Goal: Task Accomplishment & Management: Use online tool/utility

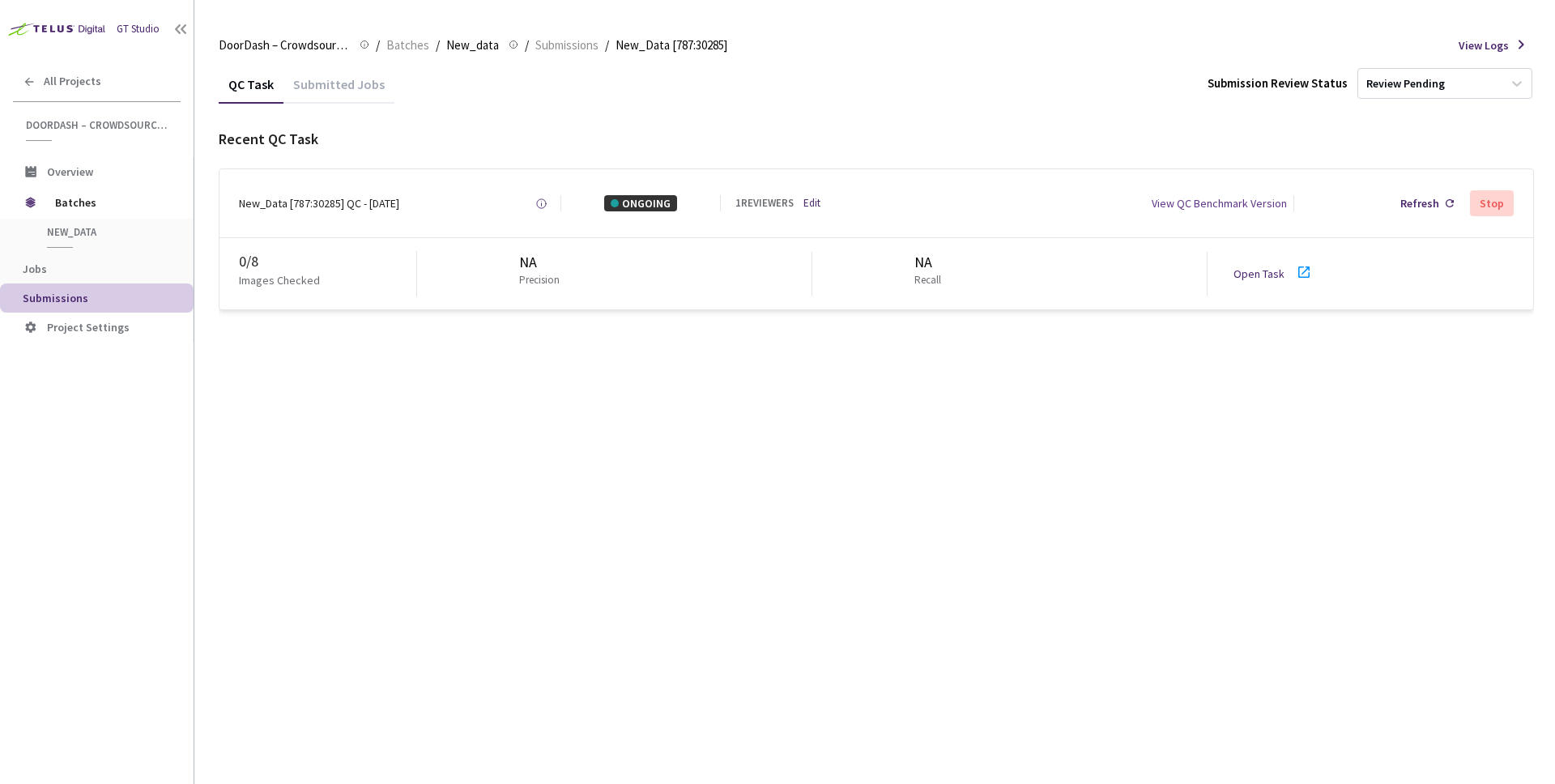
click at [1385, 193] on div "Refresh Stop" at bounding box center [1407, 203] width 213 height 29
click at [1413, 199] on div "Refresh" at bounding box center [1420, 203] width 39 height 16
click at [1279, 271] on link "Open Task" at bounding box center [1259, 273] width 51 height 14
click at [251, 253] on div "3 / 8" at bounding box center [327, 262] width 177 height 21
click at [244, 255] on div "3 / 8" at bounding box center [327, 262] width 177 height 21
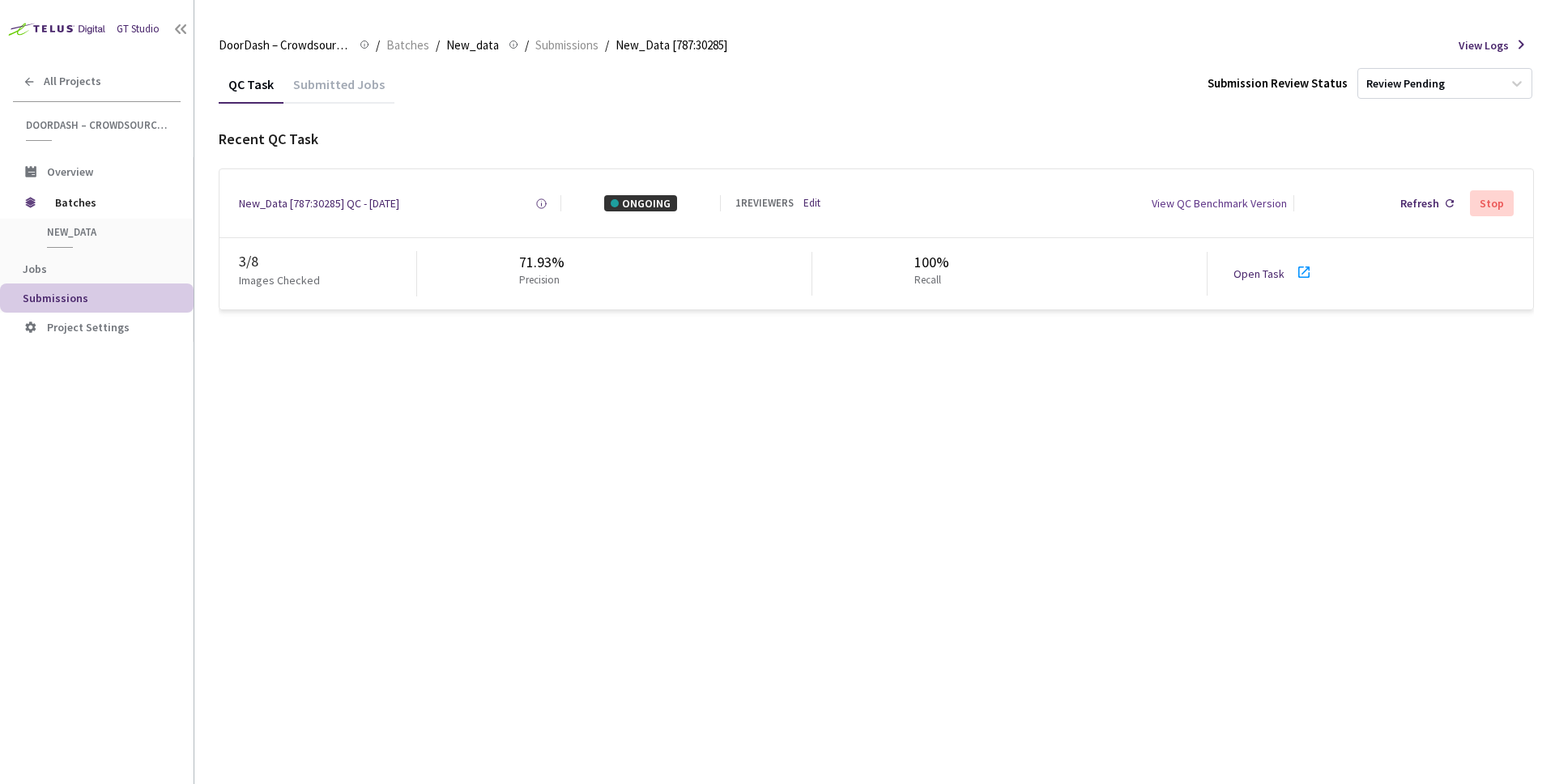
click at [337, 85] on div "Submitted Jobs" at bounding box center [339, 89] width 111 height 28
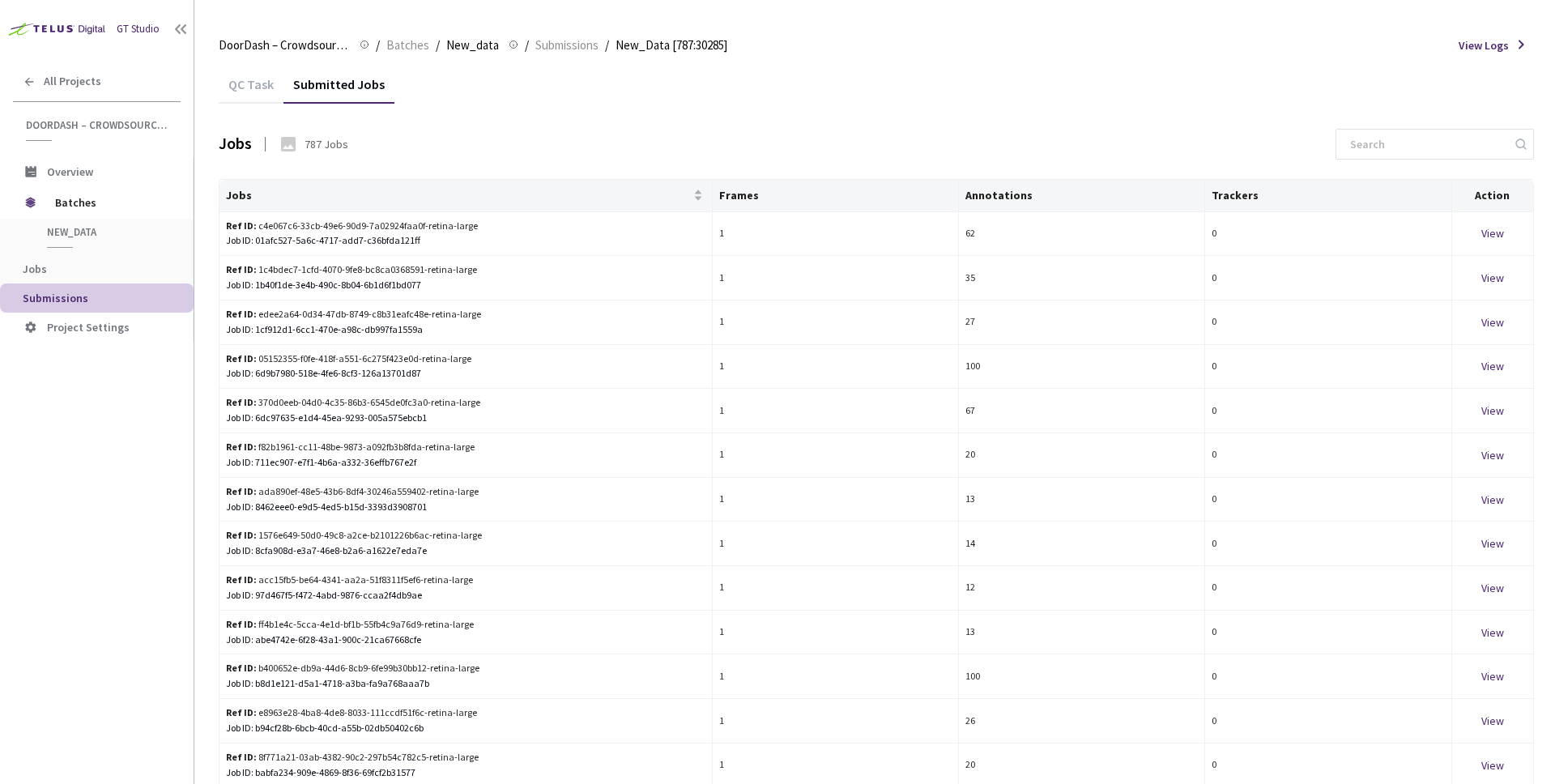
click at [226, 98] on div "QC Task" at bounding box center [251, 89] width 65 height 28
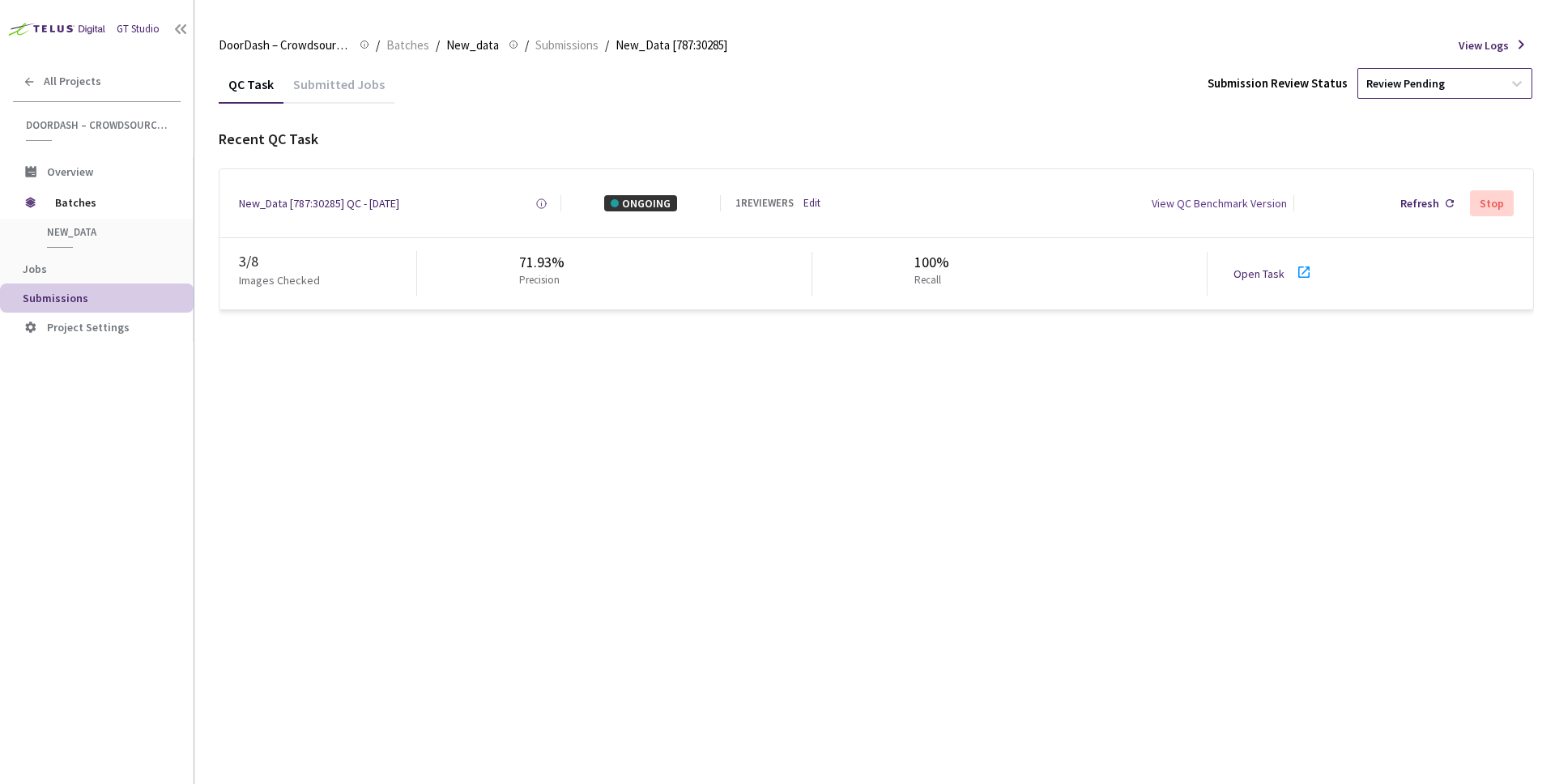
click at [1452, 84] on div "Review Pending" at bounding box center [1430, 83] width 145 height 26
click at [1083, 140] on div "Recent QC Task" at bounding box center [876, 139] width 1315 height 21
click at [1284, 274] on div "Open Task" at bounding box center [1264, 273] width 61 height 16
click at [1272, 200] on div "View QC Benchmark Version" at bounding box center [1219, 203] width 135 height 16
click at [1208, 203] on div "View QC Benchmark Version" at bounding box center [1219, 203] width 135 height 16
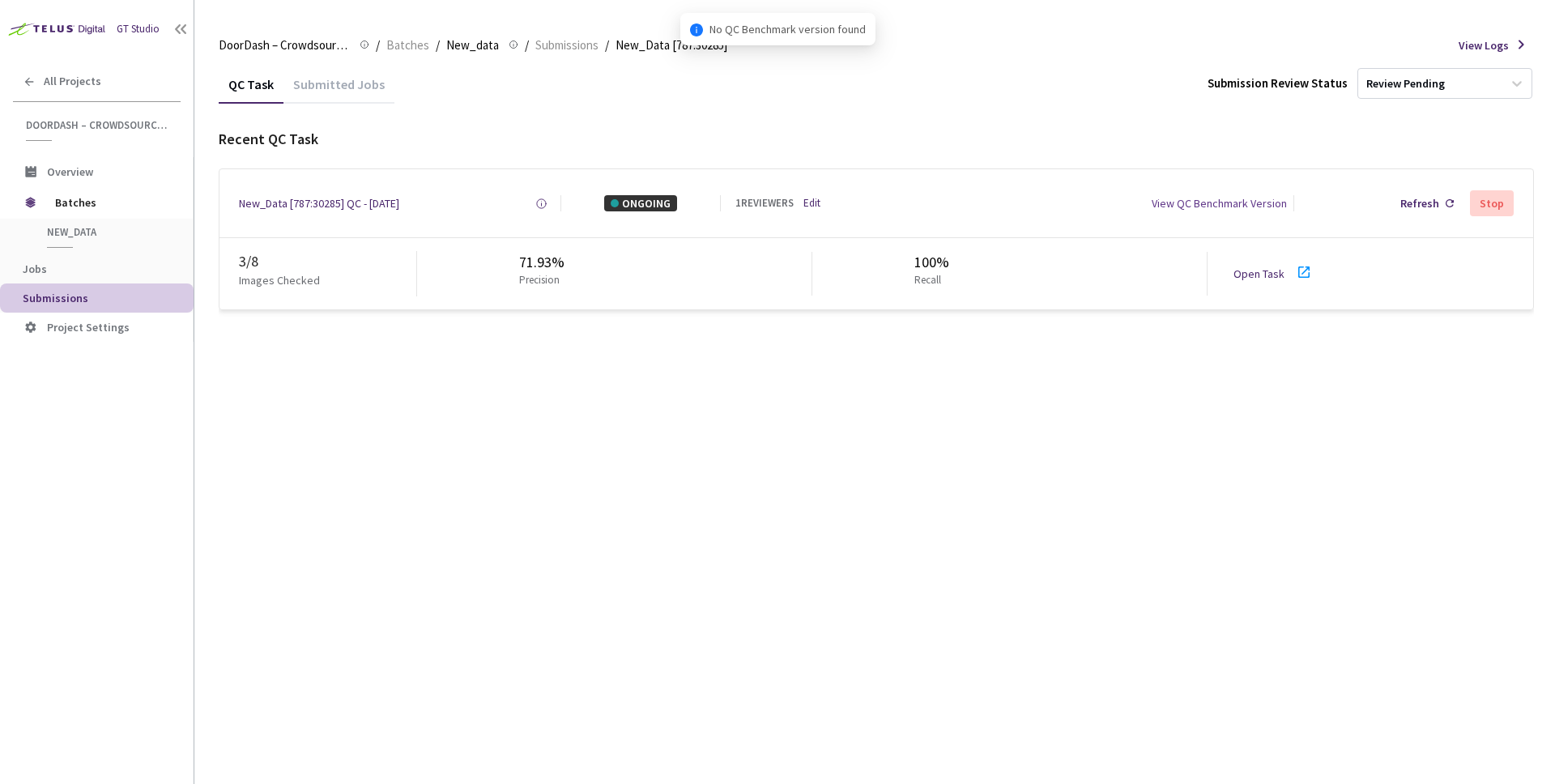
click at [254, 258] on div "3 / 8" at bounding box center [327, 262] width 177 height 21
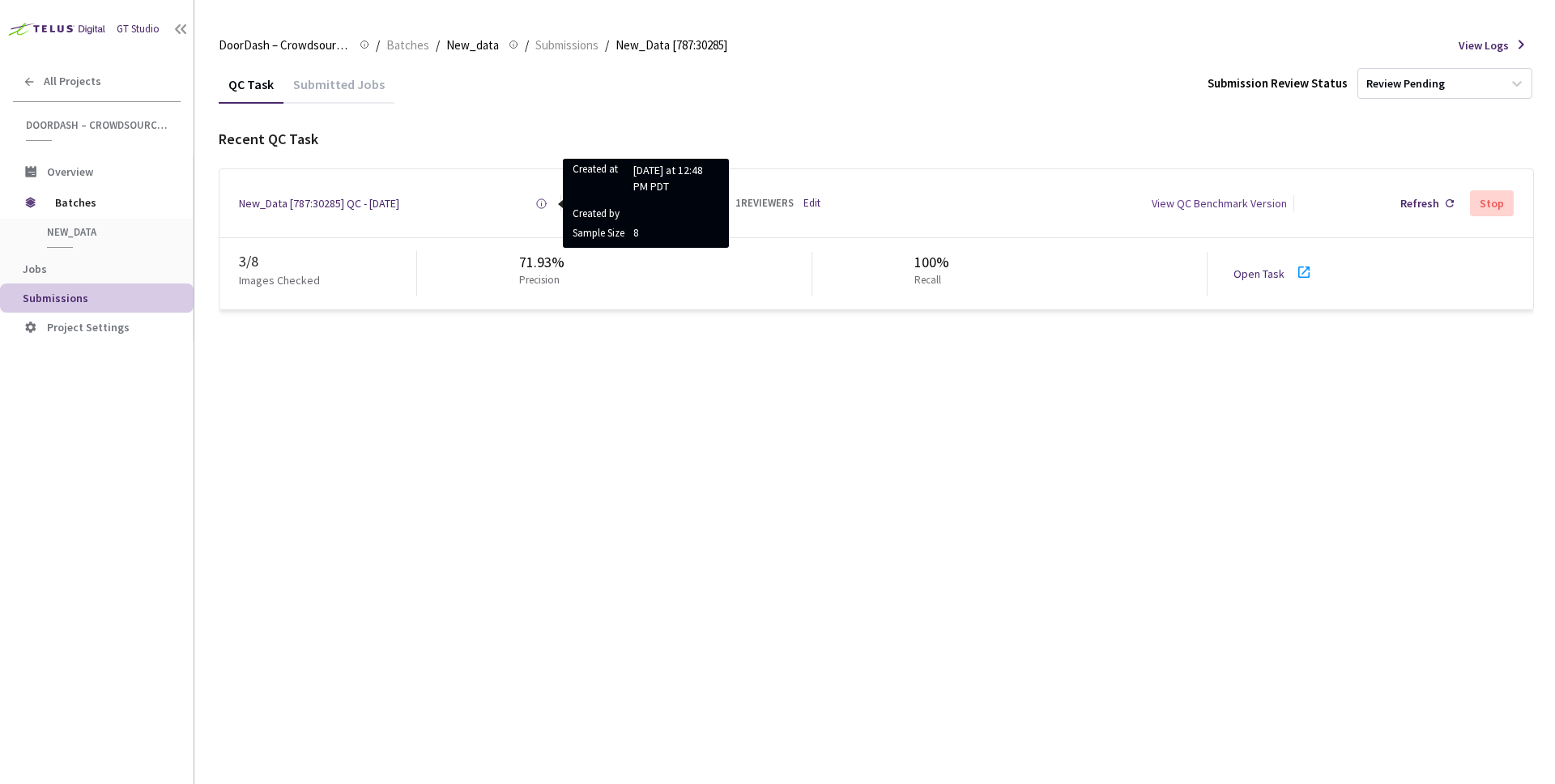
click at [541, 204] on icon at bounding box center [541, 204] width 12 height 12
